Goal: Understand process/instructions: Learn how to perform a task or action

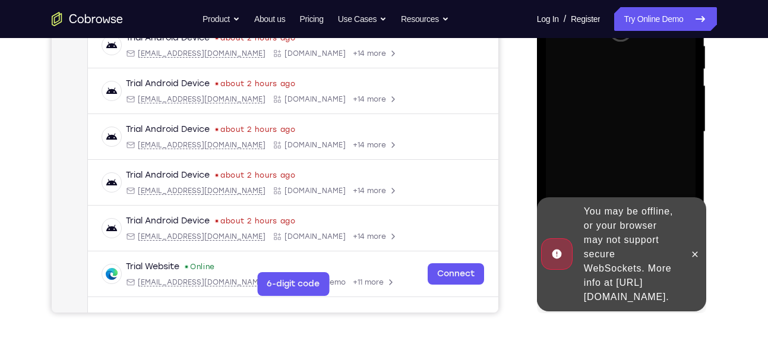
scroll to position [241, 0]
click at [696, 249] on icon at bounding box center [695, 254] width 10 height 10
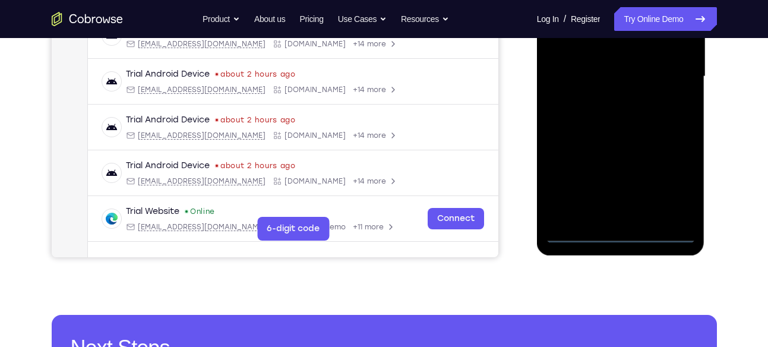
scroll to position [296, 0]
click at [624, 235] on div at bounding box center [621, 76] width 150 height 333
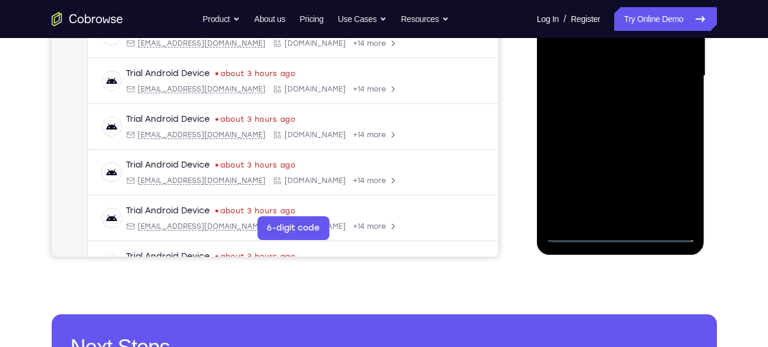
click at [678, 175] on div at bounding box center [621, 76] width 150 height 333
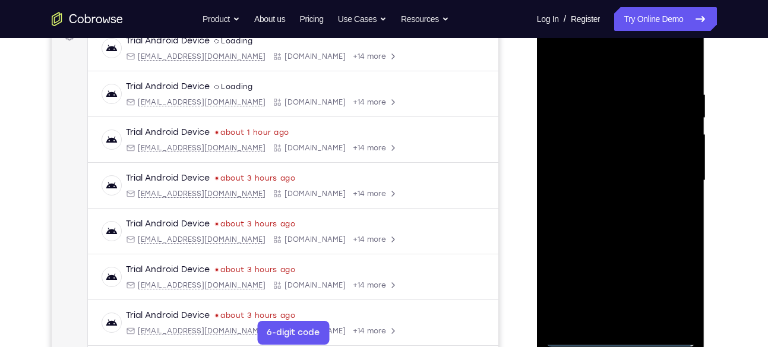
scroll to position [191, 0]
click at [583, 66] on div at bounding box center [621, 181] width 150 height 333
click at [669, 172] on div at bounding box center [621, 181] width 150 height 333
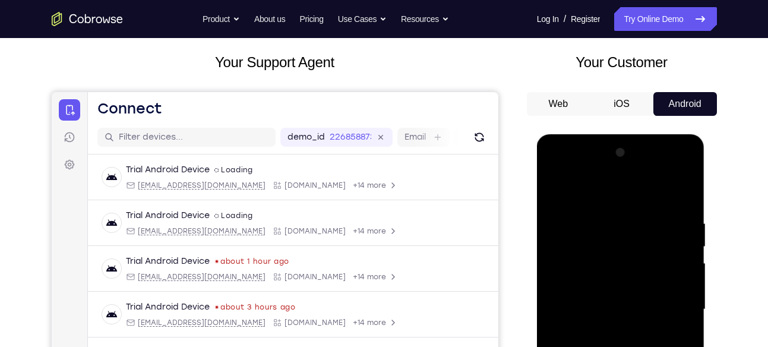
scroll to position [182, 0]
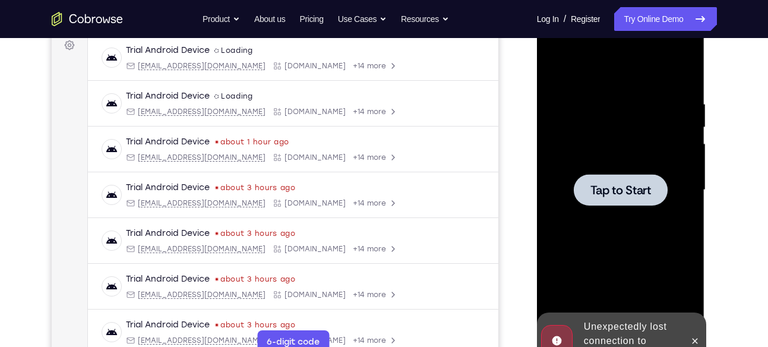
click at [634, 184] on span "Tap to Start" at bounding box center [620, 190] width 61 height 12
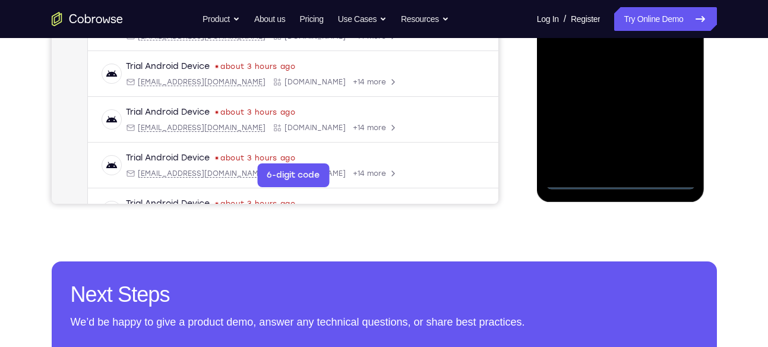
scroll to position [350, 0]
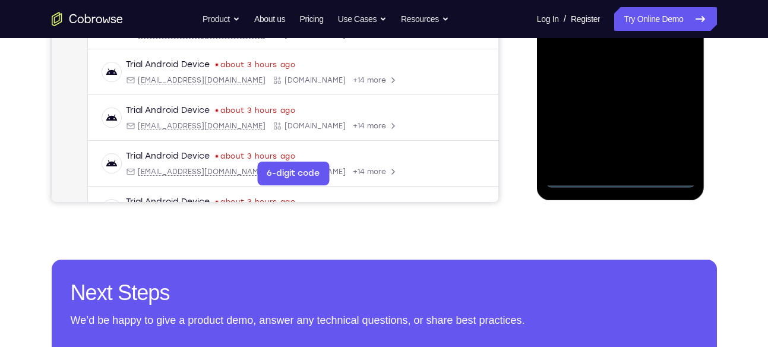
click at [620, 176] on div at bounding box center [621, 21] width 150 height 333
click at [668, 126] on div at bounding box center [621, 21] width 150 height 333
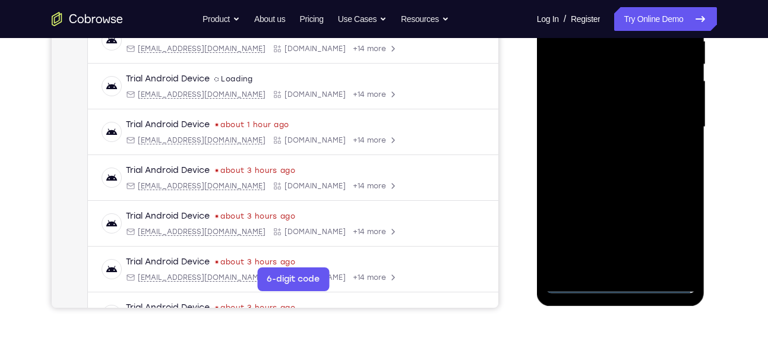
scroll to position [199, 0]
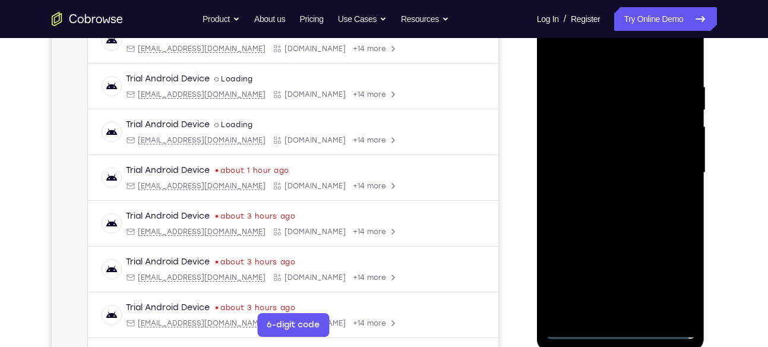
click at [596, 50] on div at bounding box center [621, 173] width 150 height 333
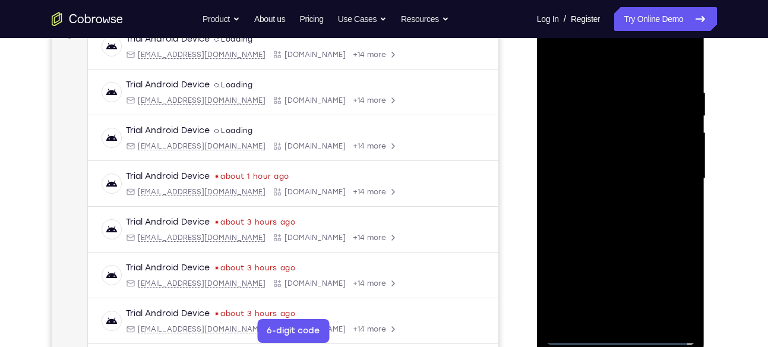
click at [665, 172] on div at bounding box center [621, 178] width 150 height 333
click at [606, 203] on div at bounding box center [621, 178] width 150 height 333
click at [609, 167] on div at bounding box center [621, 178] width 150 height 333
click at [681, 155] on div at bounding box center [621, 178] width 150 height 333
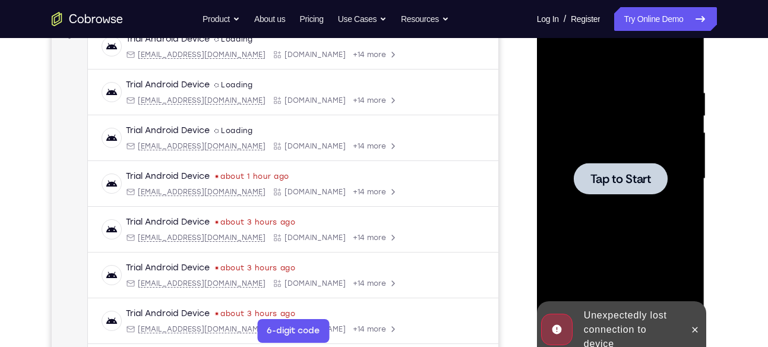
click at [614, 143] on div at bounding box center [621, 178] width 150 height 333
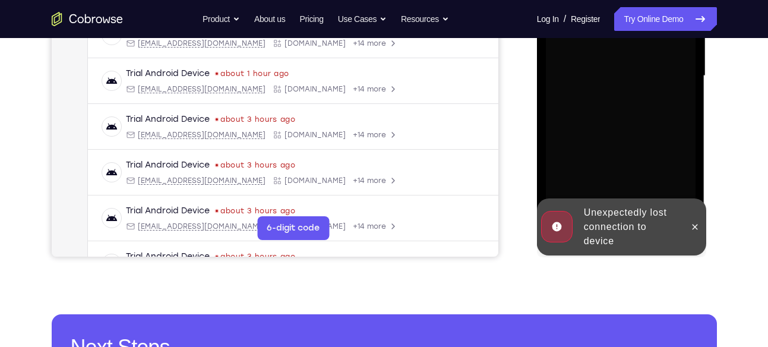
scroll to position [297, 0]
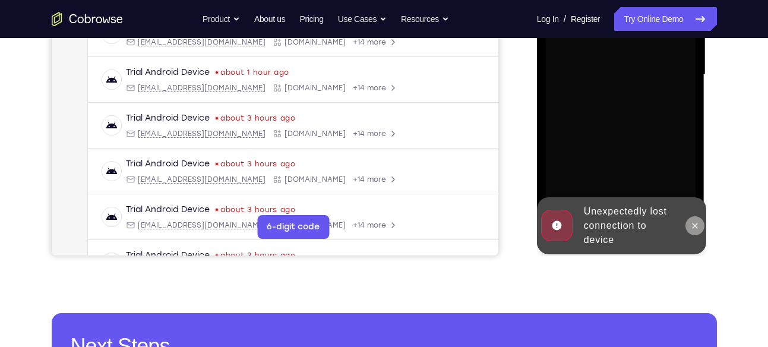
click at [694, 224] on icon at bounding box center [695, 226] width 10 height 10
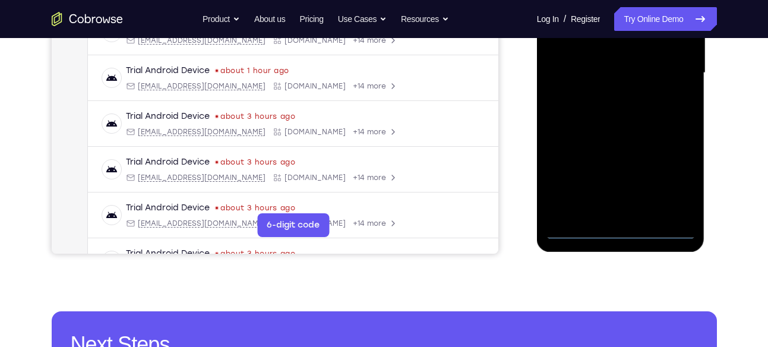
scroll to position [299, 0]
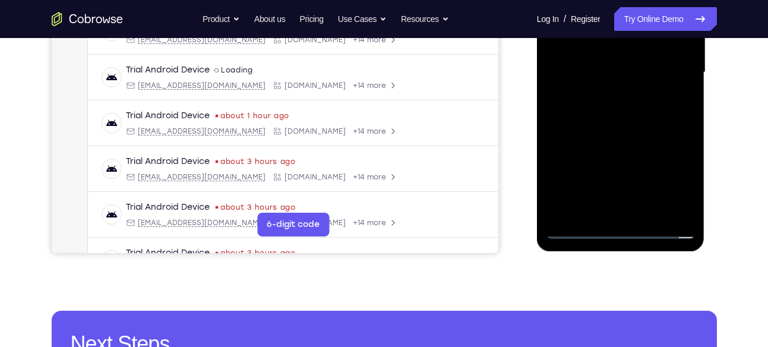
click at [621, 227] on div at bounding box center [621, 72] width 150 height 333
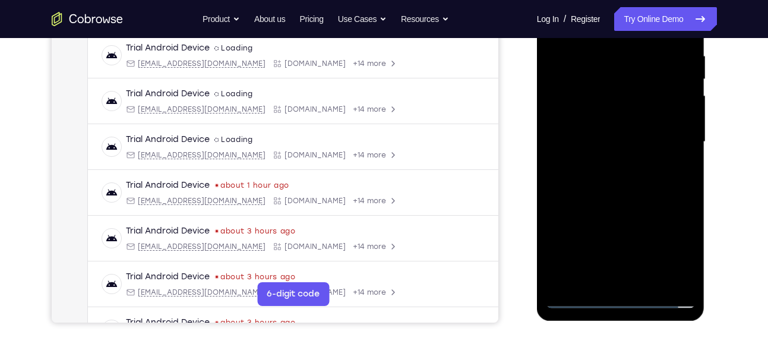
scroll to position [229, 0]
click at [678, 248] on div at bounding box center [621, 142] width 150 height 333
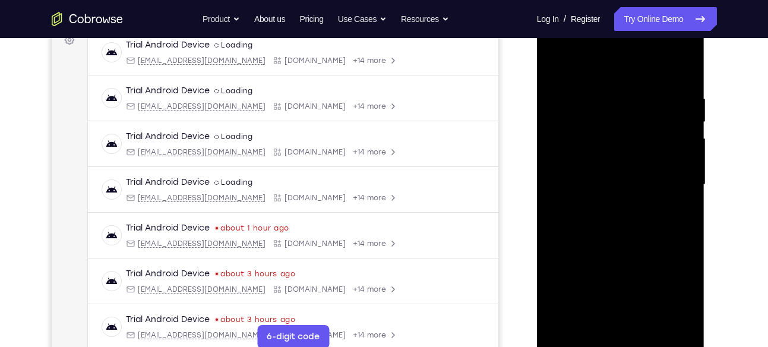
scroll to position [185, 0]
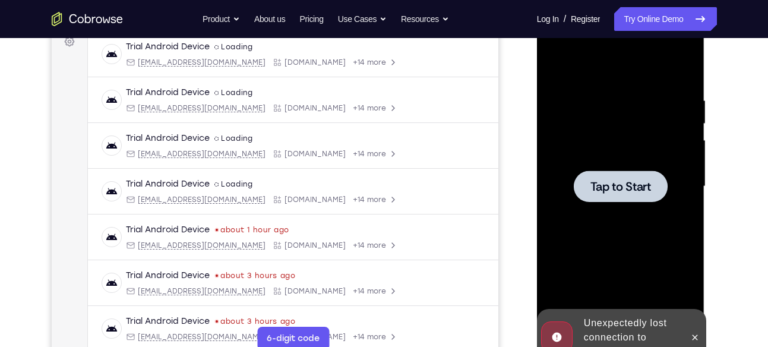
click at [649, 184] on span "Tap to Start" at bounding box center [620, 187] width 61 height 12
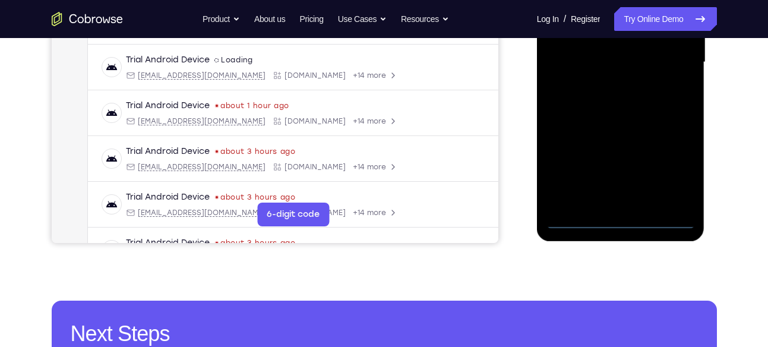
scroll to position [310, 0]
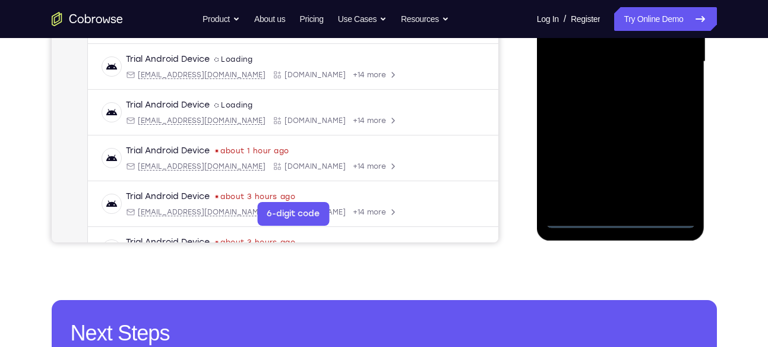
click at [621, 219] on div at bounding box center [621, 61] width 150 height 333
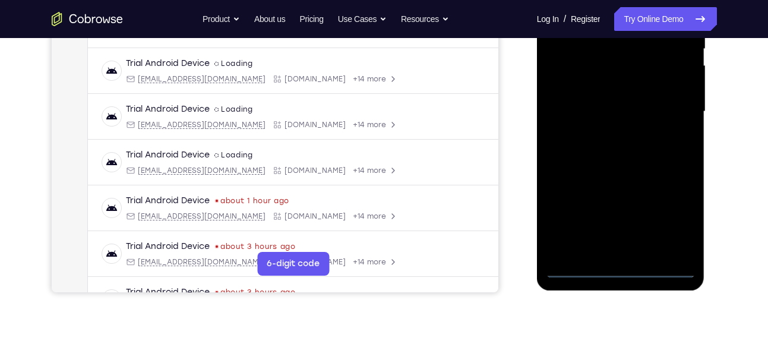
scroll to position [260, 0]
click at [674, 217] on div at bounding box center [621, 112] width 150 height 333
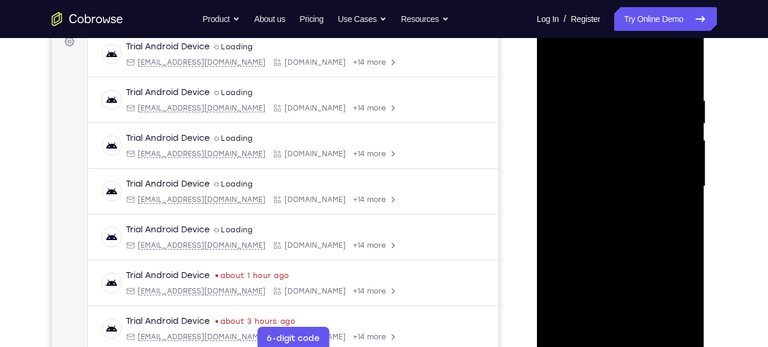
scroll to position [175, 0]
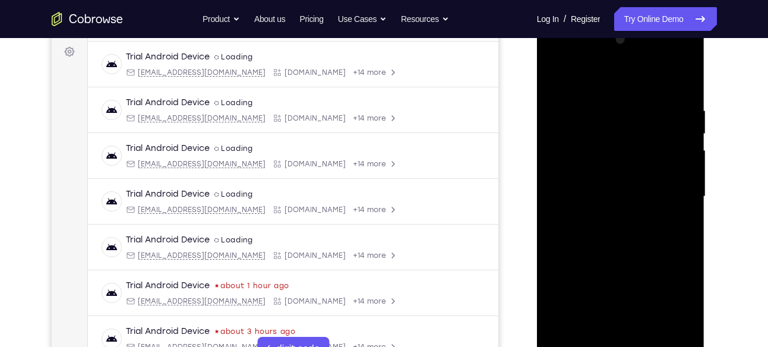
click at [623, 75] on div at bounding box center [621, 196] width 150 height 333
click at [666, 189] on div at bounding box center [621, 196] width 150 height 333
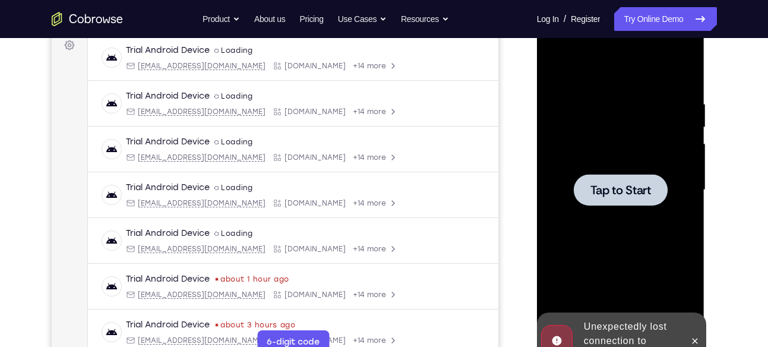
scroll to position [194, 0]
